Goal: Information Seeking & Learning: Compare options

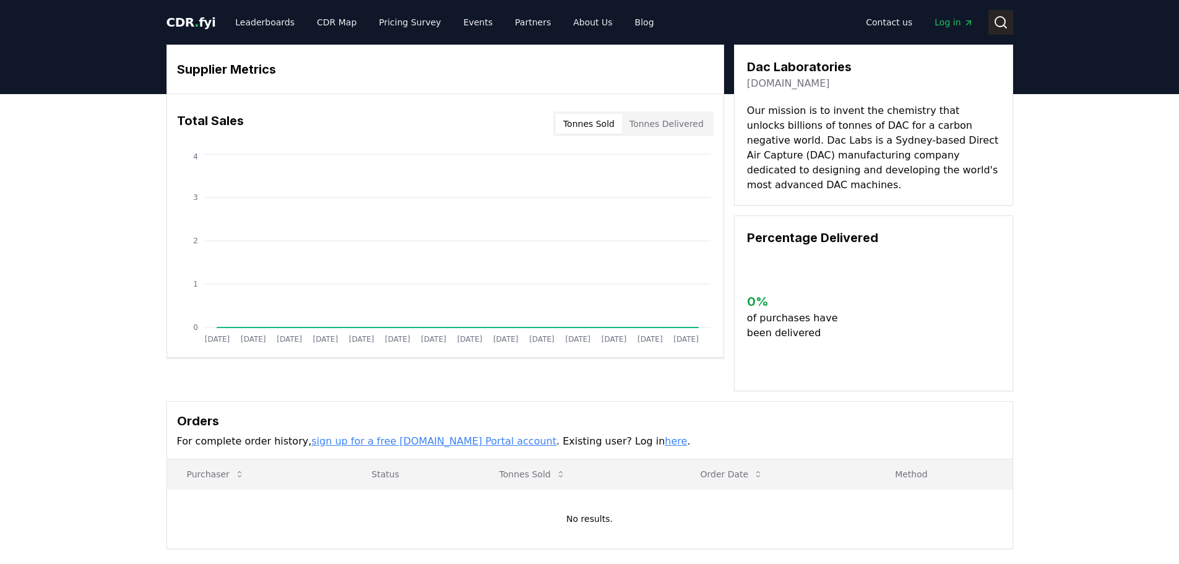
drag, startPoint x: 0, startPoint y: 0, endPoint x: 1000, endPoint y: 15, distance: 999.8
click at [1000, 15] on icon at bounding box center [1000, 22] width 15 height 15
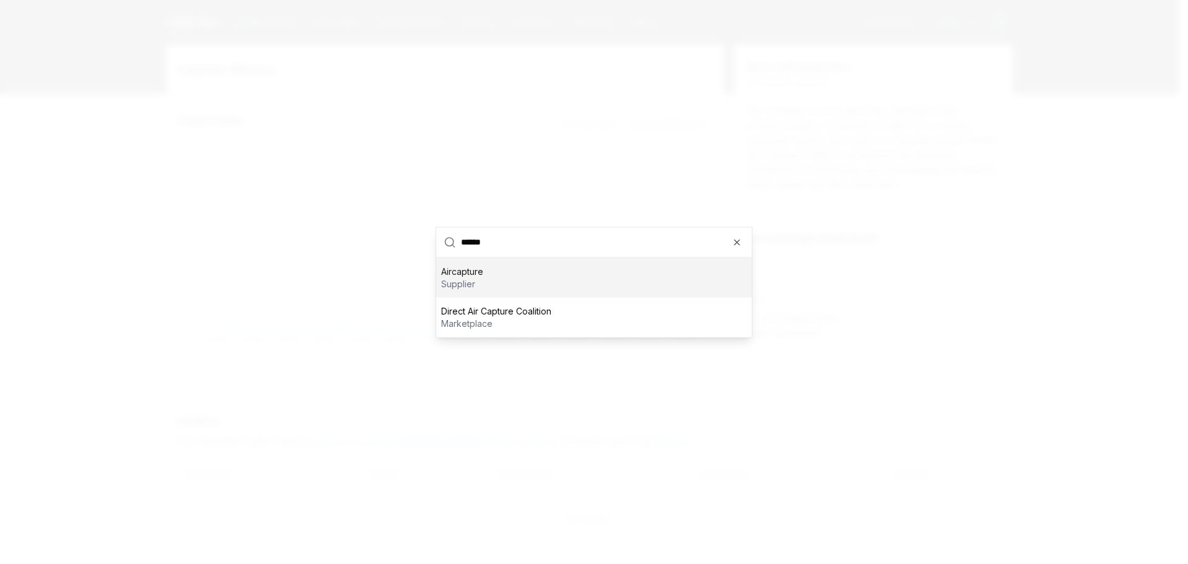
type input "******"
click at [504, 277] on div "Aircapture supplier" at bounding box center [594, 277] width 316 height 40
